Goal: Complete application form

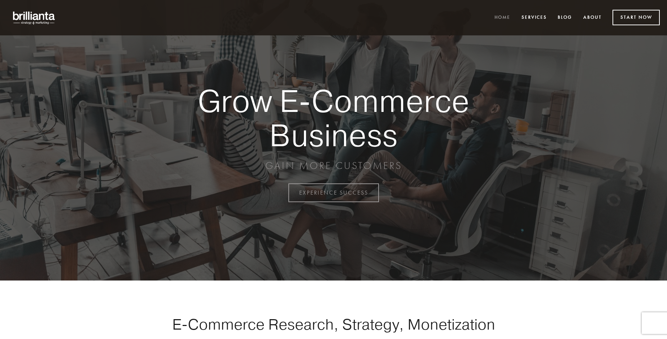
scroll to position [1892, 0]
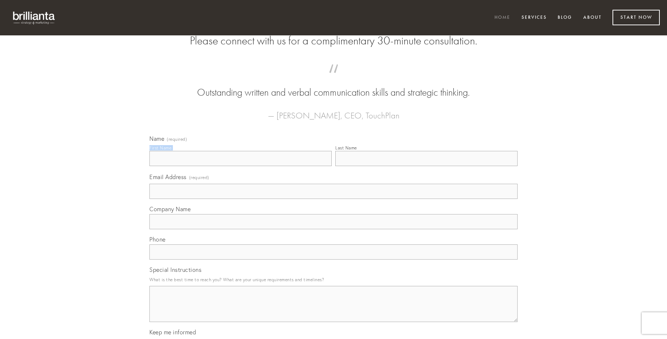
type input "[PERSON_NAME]"
click at [426, 166] on input "Last Name" at bounding box center [426, 158] width 182 height 15
type input "[PERSON_NAME]"
click at [333, 199] on input "Email Address (required)" at bounding box center [333, 191] width 368 height 15
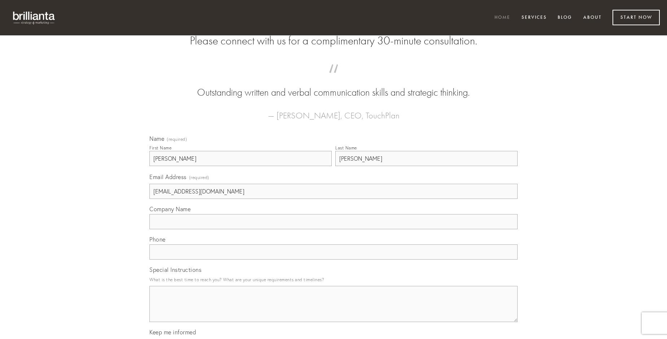
type input "[EMAIL_ADDRESS][DOMAIN_NAME]"
click at [333, 229] on input "Company Name" at bounding box center [333, 221] width 368 height 15
type input "vestrum"
click at [333, 259] on input "text" at bounding box center [333, 251] width 368 height 15
click at [333, 310] on textarea "Special Instructions" at bounding box center [333, 304] width 368 height 36
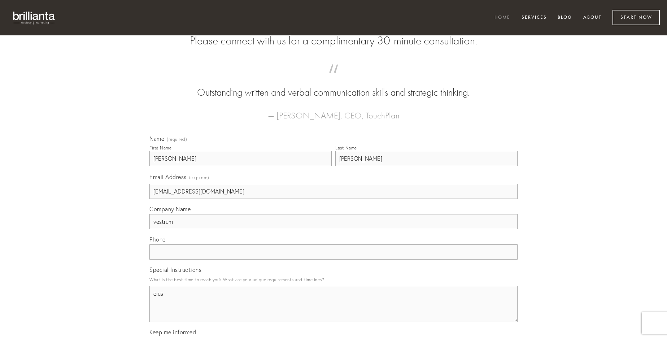
type textarea "eius"
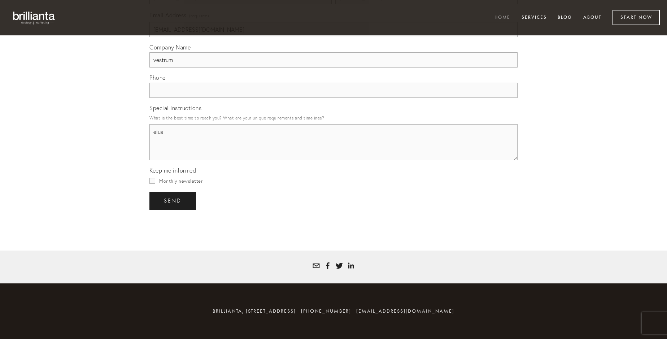
click at [173, 200] on span "send" at bounding box center [173, 200] width 18 height 6
